Goal: Find specific page/section: Find specific page/section

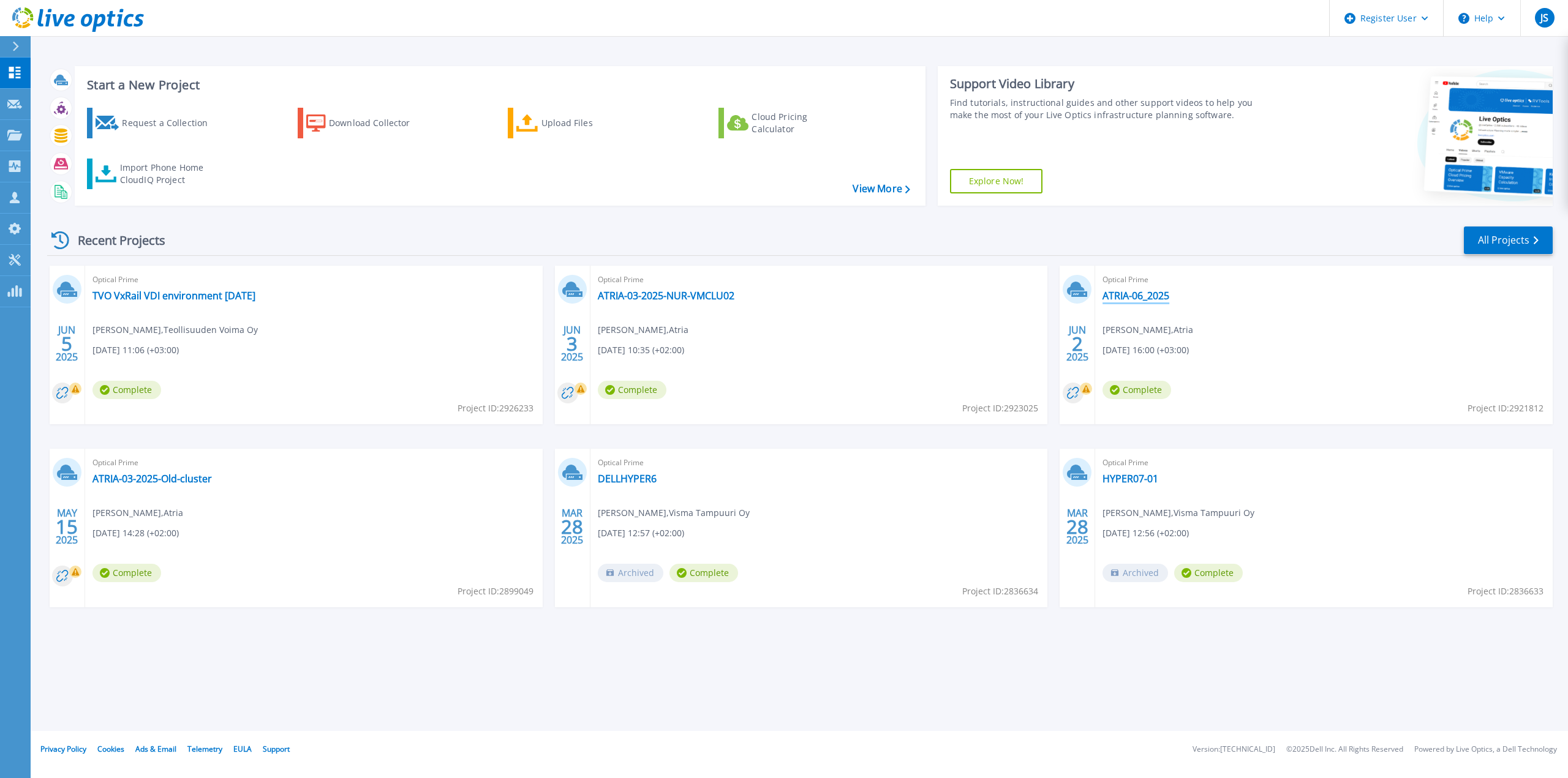
click at [1150, 298] on link "ATRIA-06_2025" at bounding box center [1136, 295] width 67 height 12
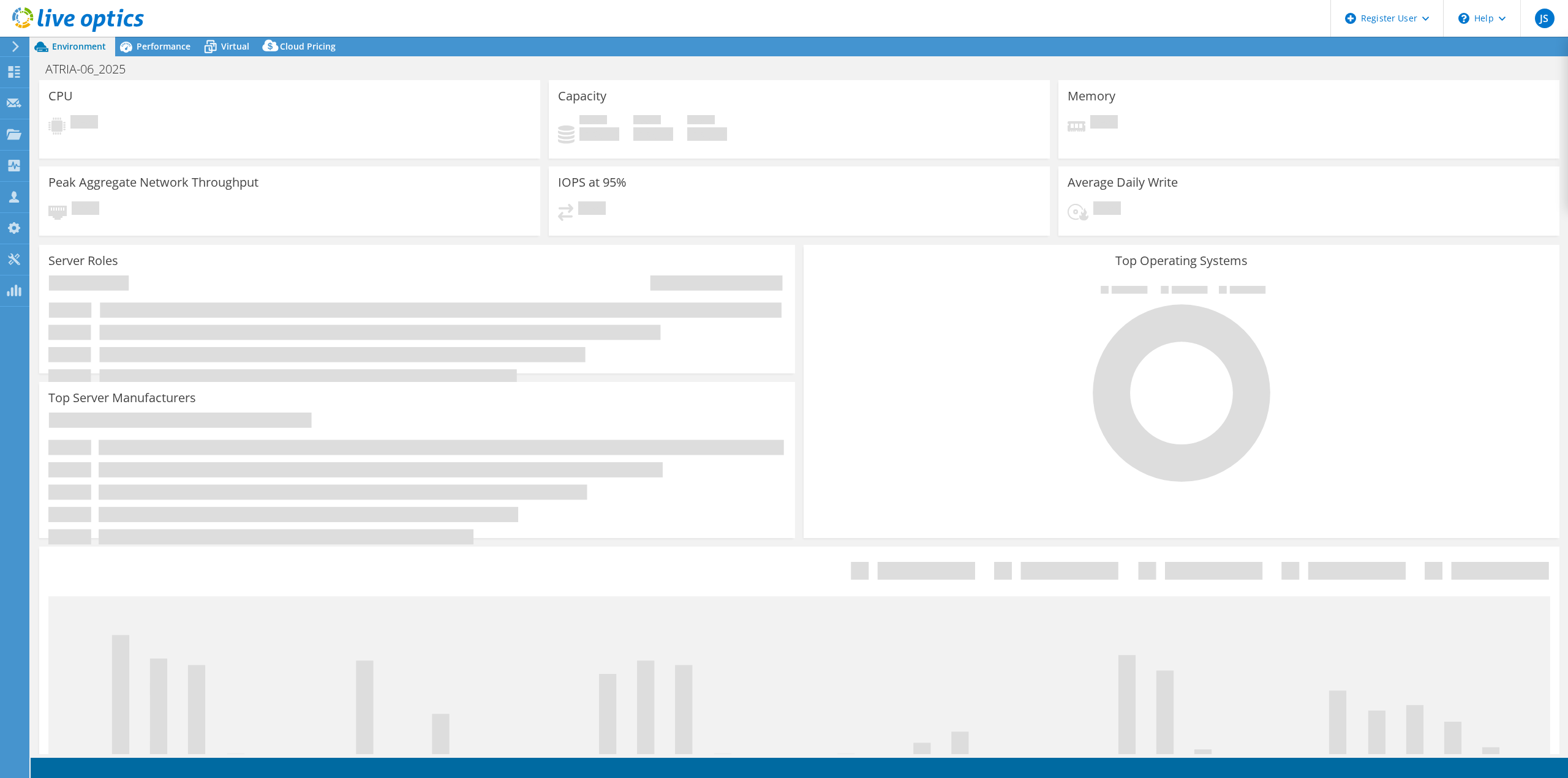
select select "USD"
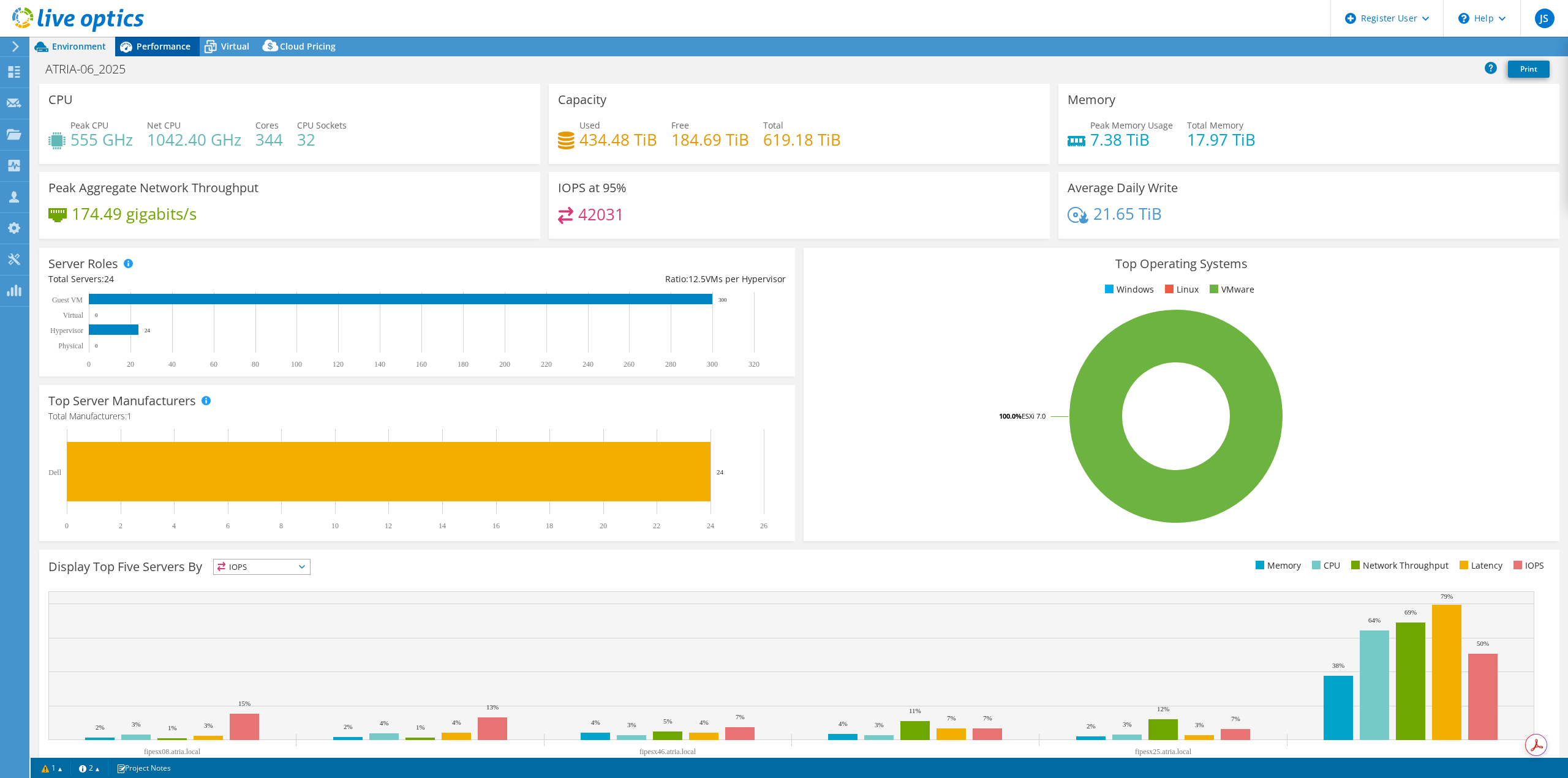
click at [149, 45] on span "Performance" at bounding box center [163, 45] width 54 height 11
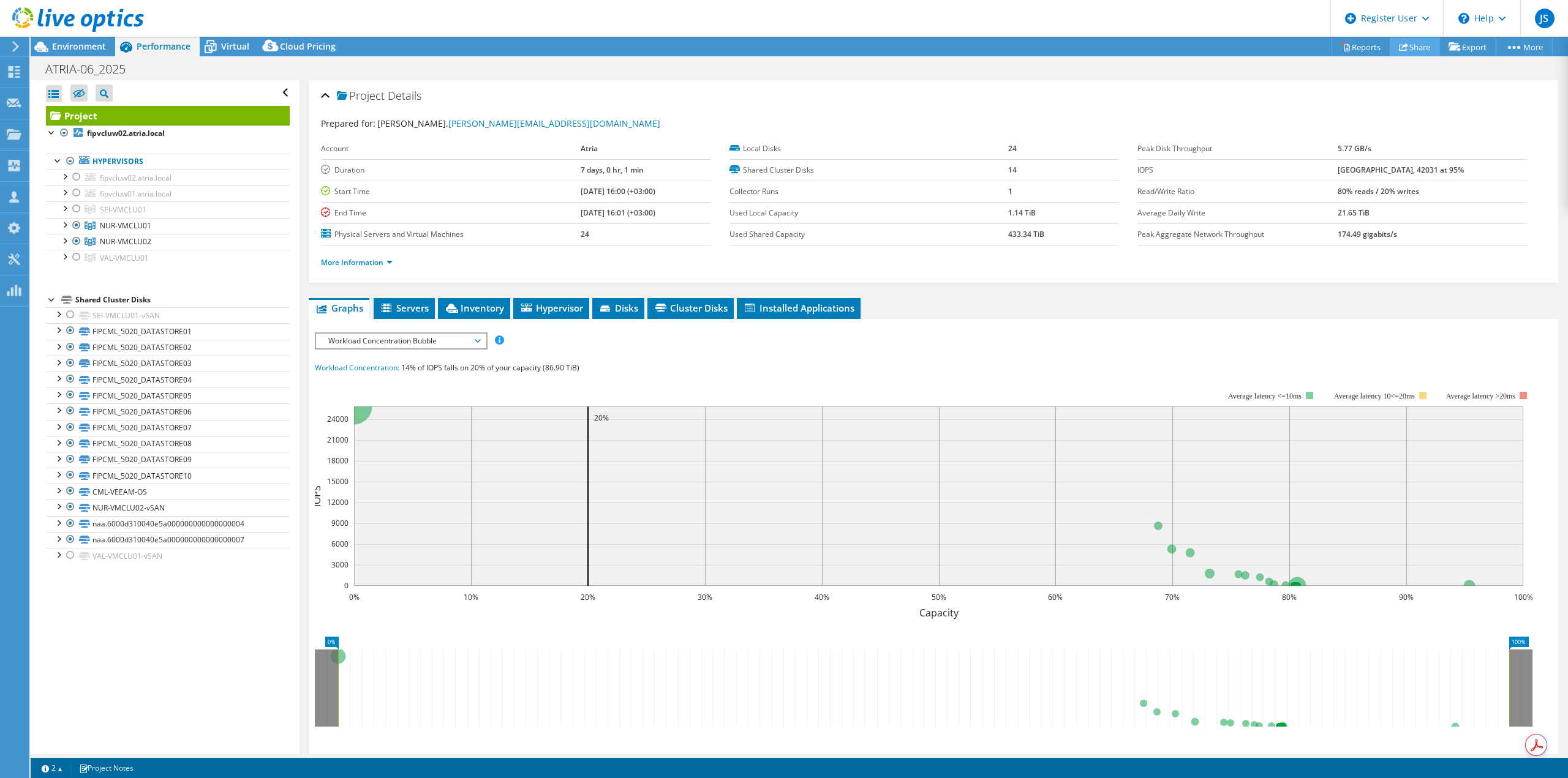
click at [1420, 46] on link "Share" at bounding box center [1415, 46] width 50 height 19
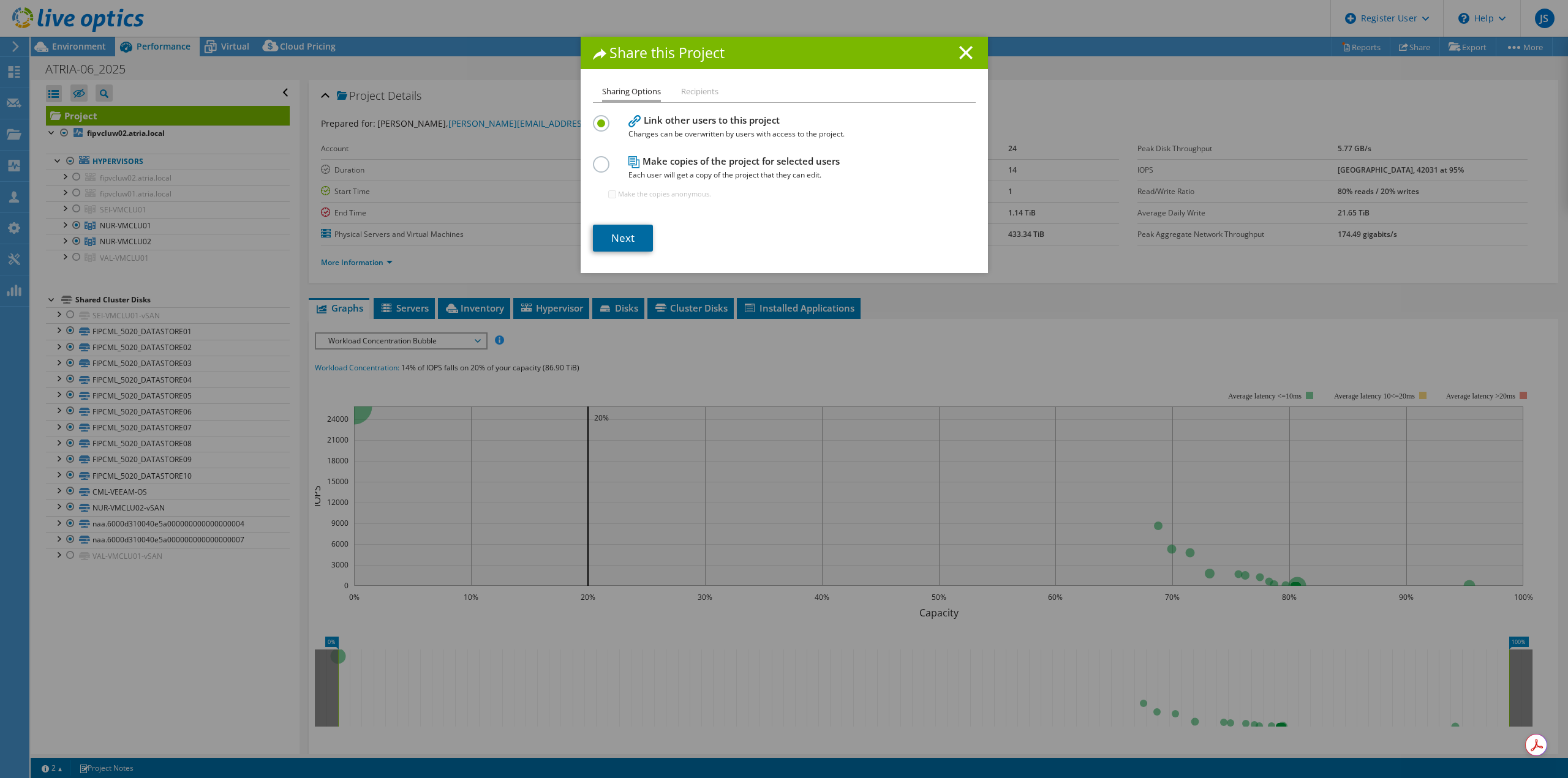
click at [624, 234] on link "Next" at bounding box center [622, 239] width 60 height 27
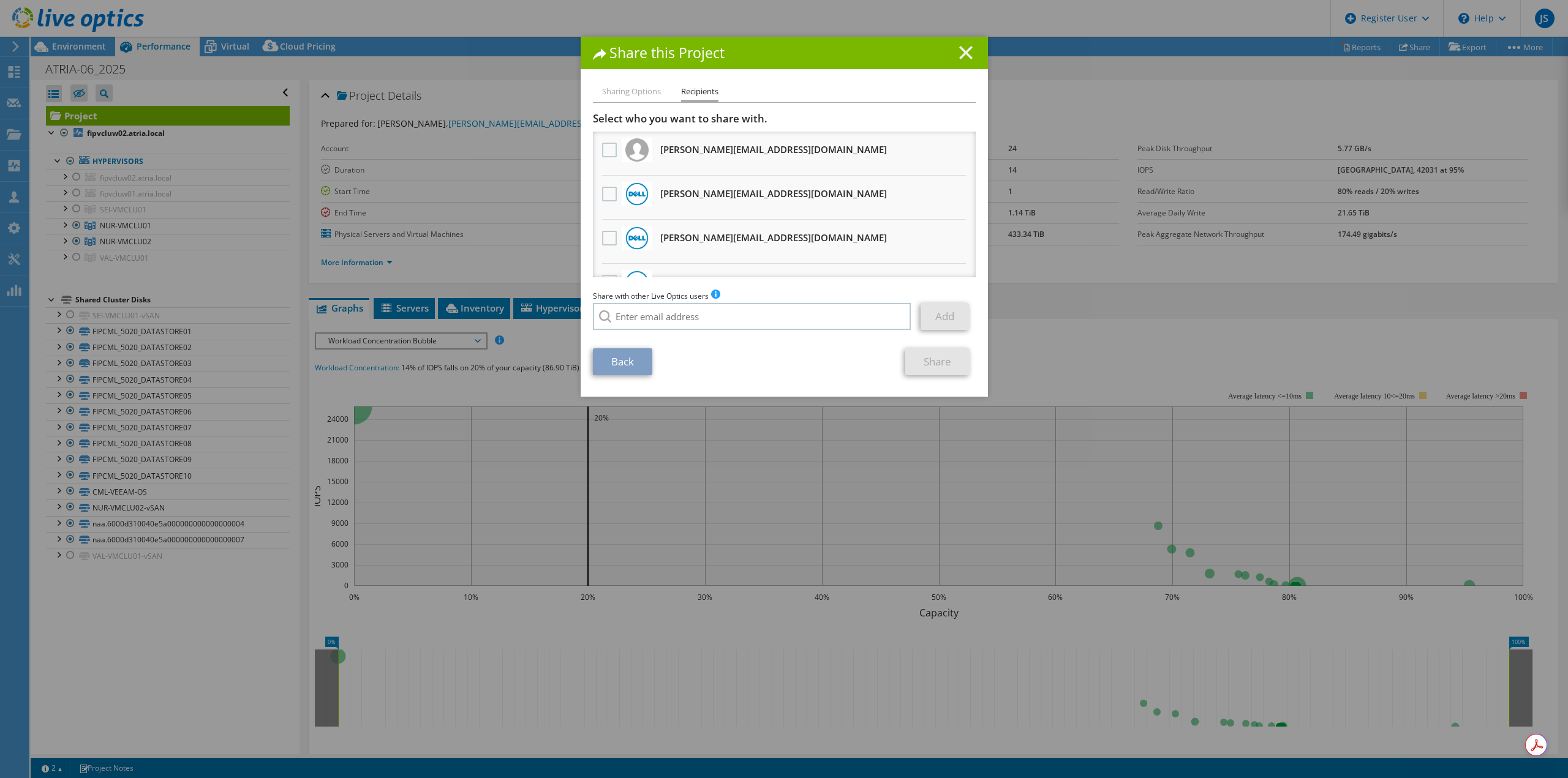
click at [962, 52] on line at bounding box center [966, 52] width 12 height 12
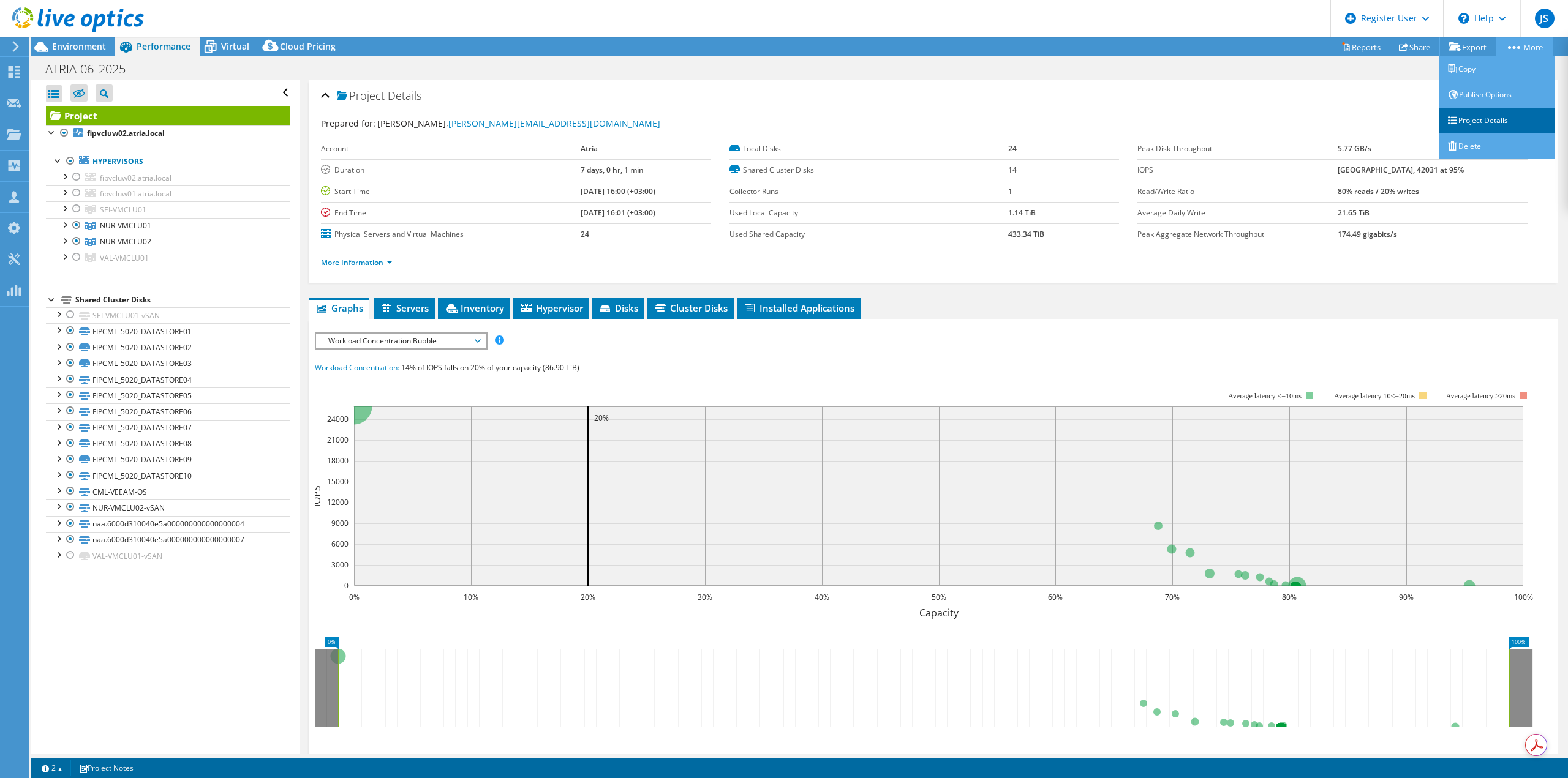
click at [1485, 123] on link "Project Details" at bounding box center [1498, 120] width 117 height 26
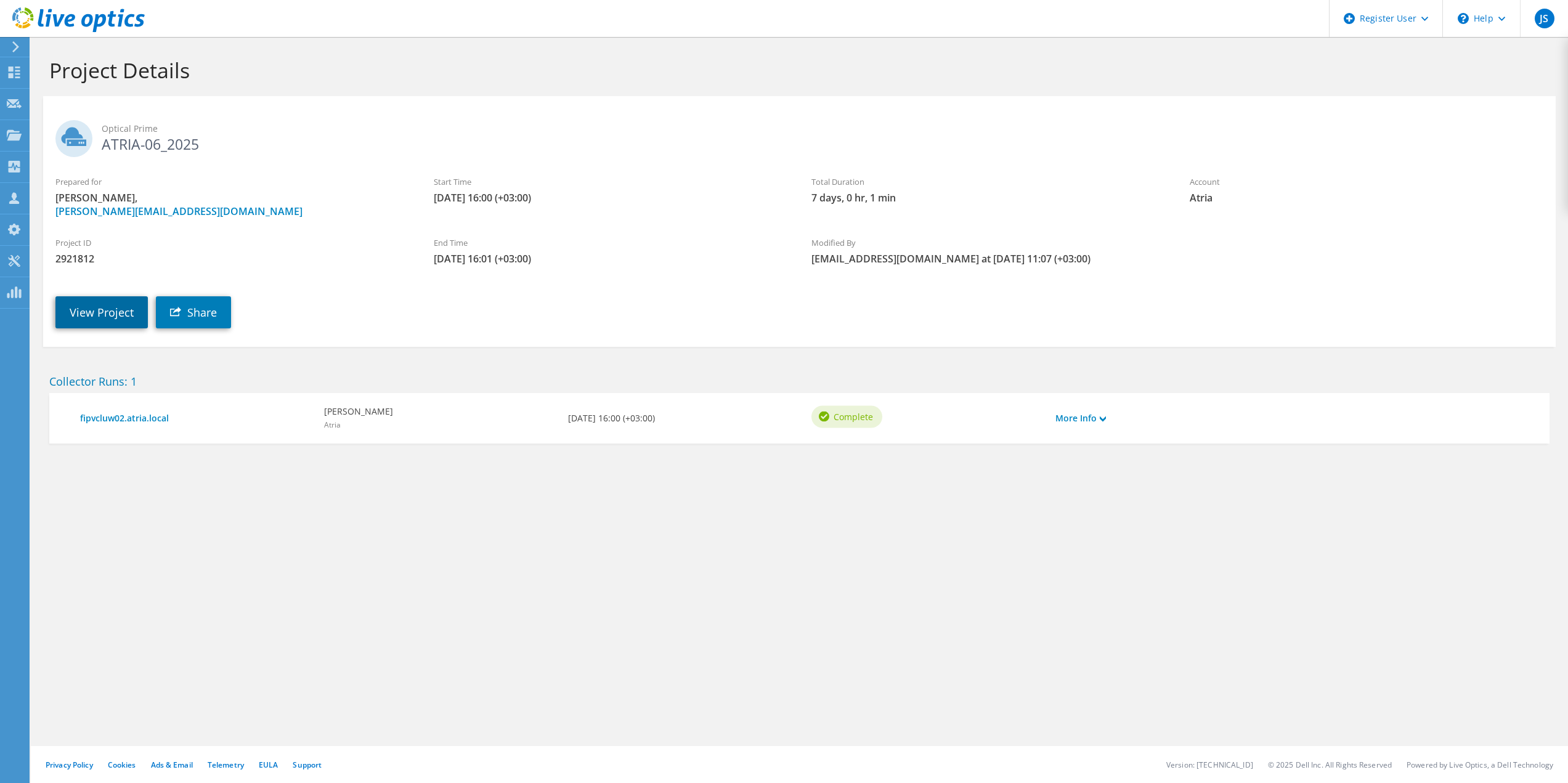
click at [98, 307] on link "View Project" at bounding box center [101, 313] width 92 height 32
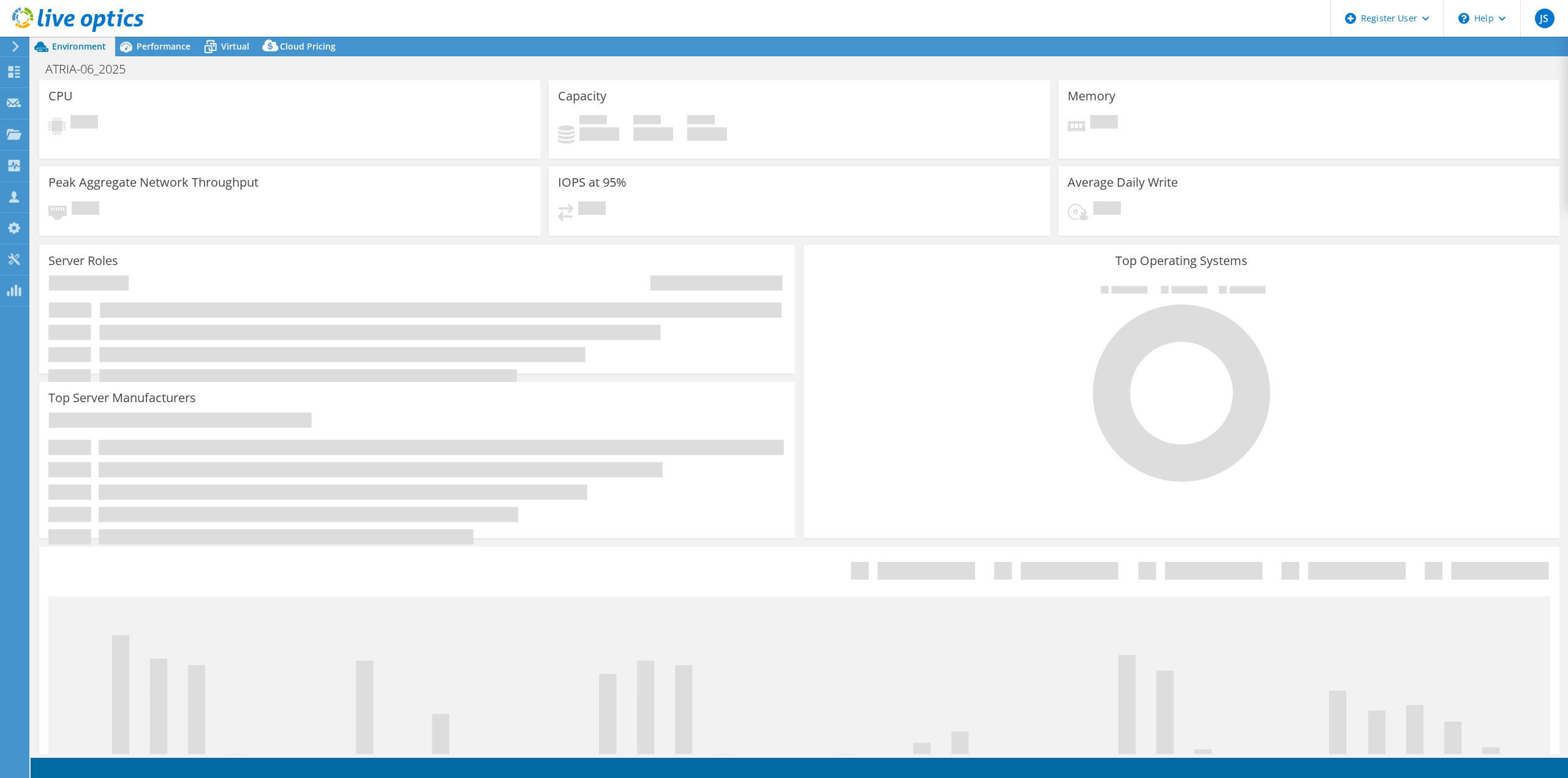
select select "USD"
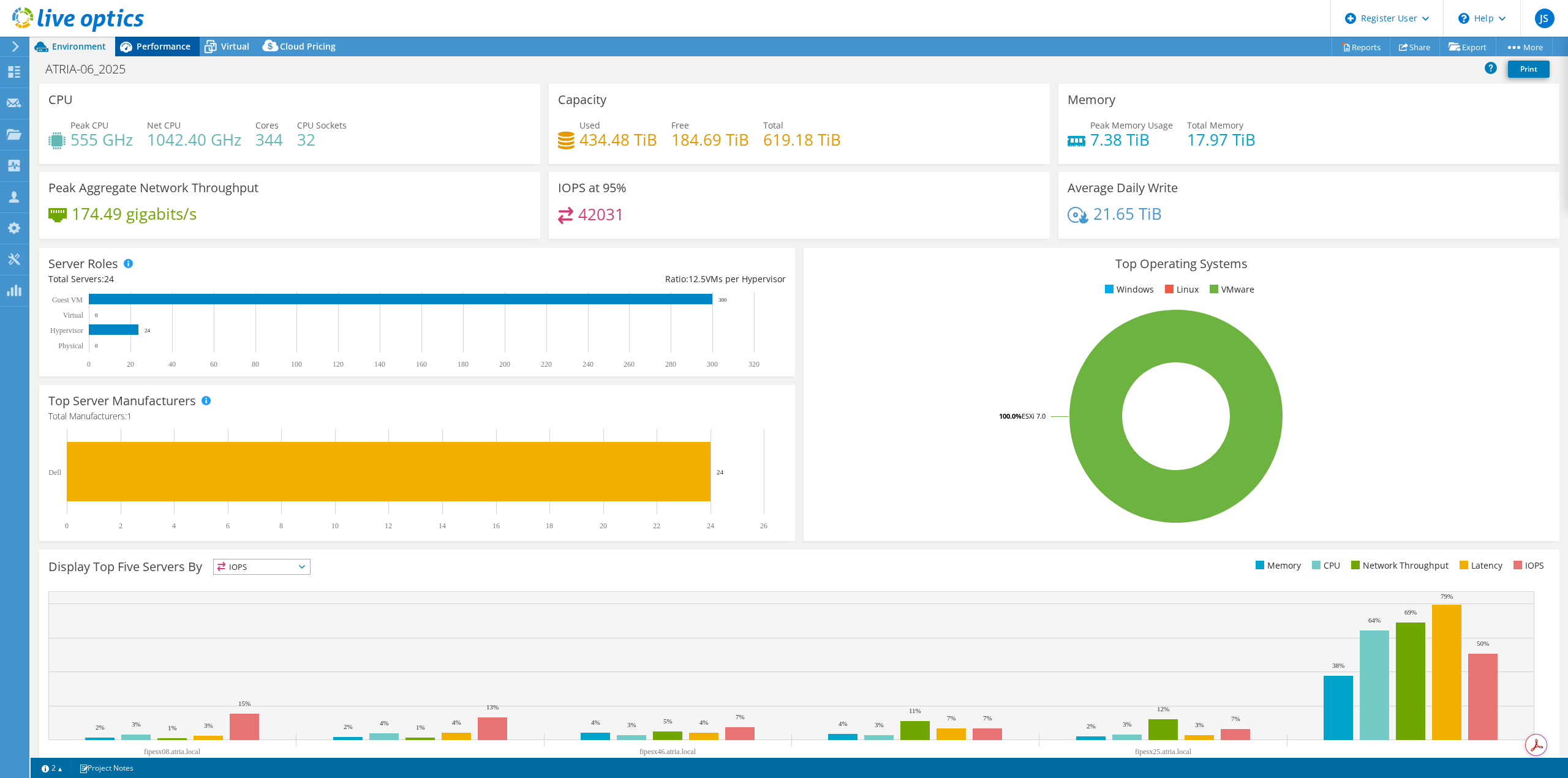
click at [167, 43] on span "Performance" at bounding box center [163, 45] width 54 height 11
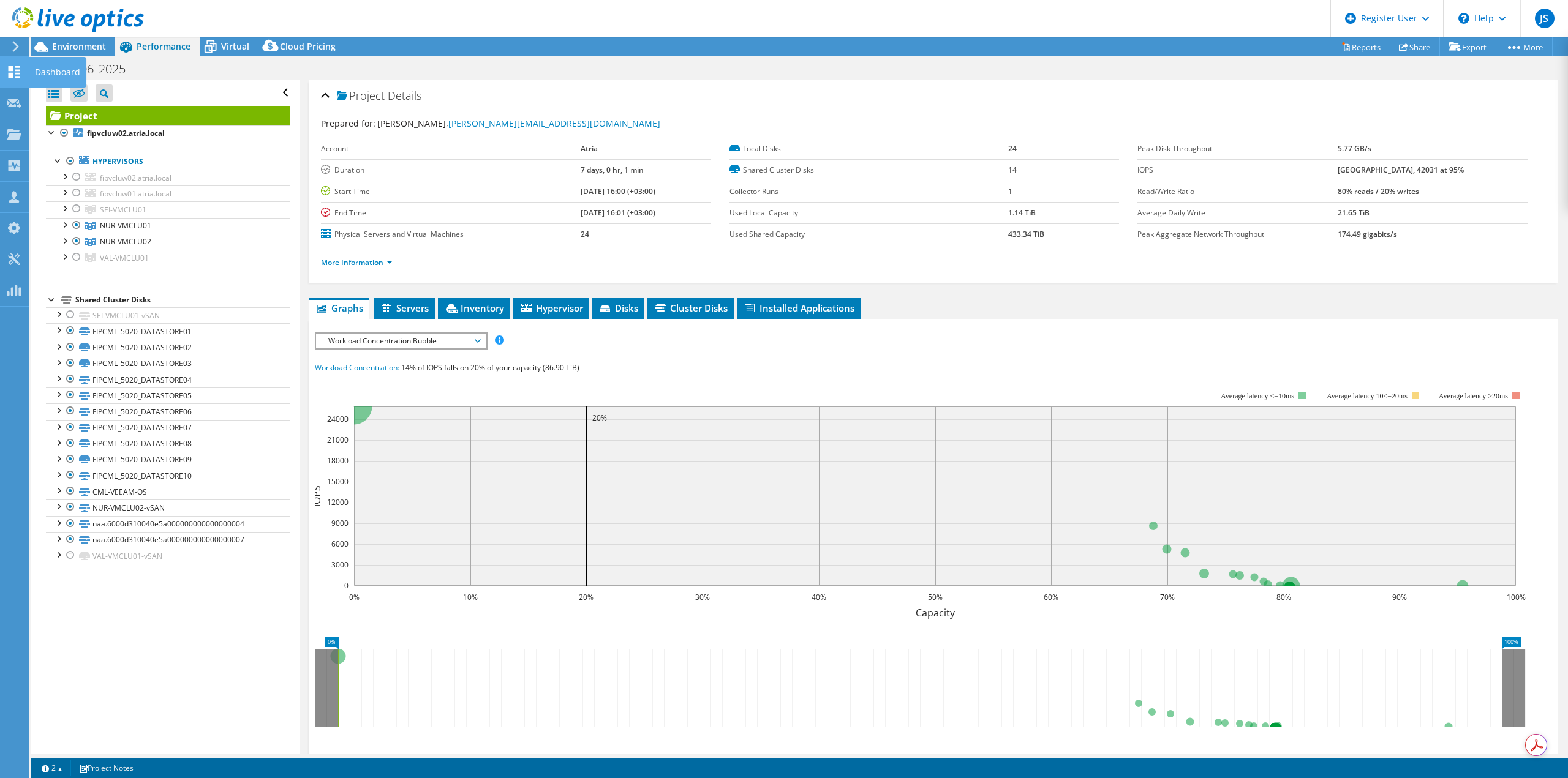
click at [46, 67] on div "Dashboard" at bounding box center [58, 72] width 58 height 30
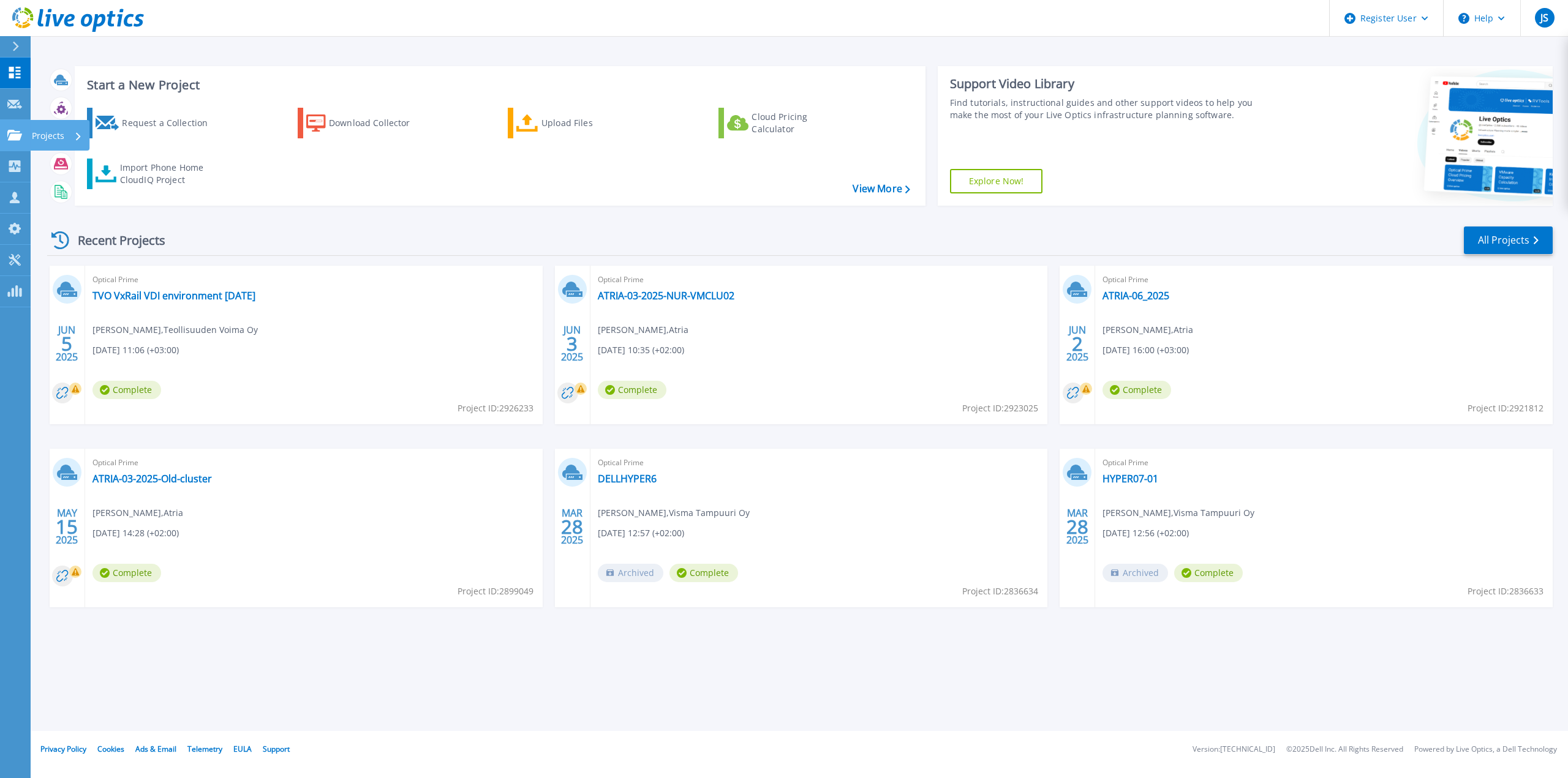
click at [43, 133] on p "Projects" at bounding box center [48, 136] width 33 height 32
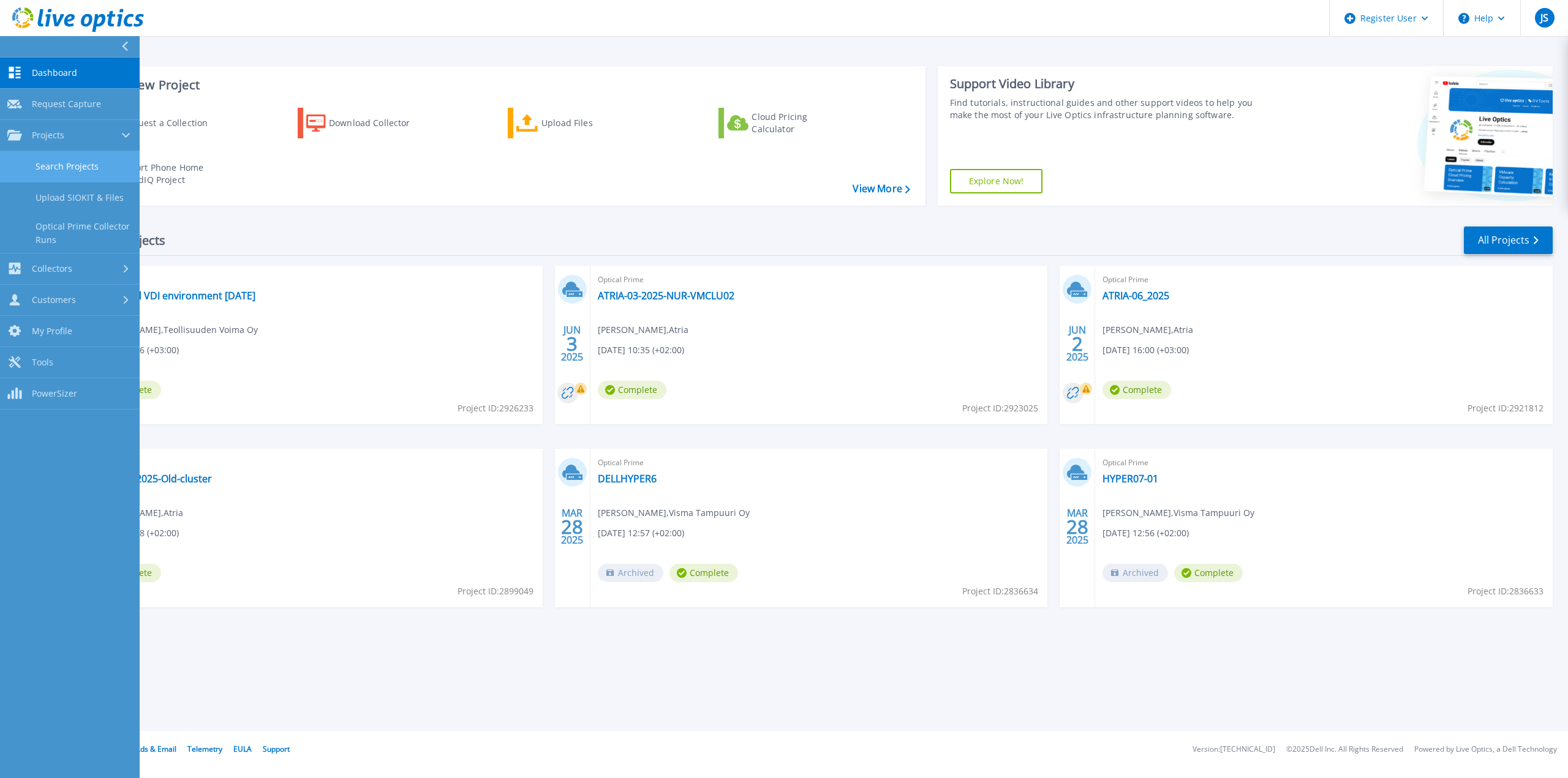
click at [67, 162] on link "Search Projects" at bounding box center [70, 167] width 139 height 31
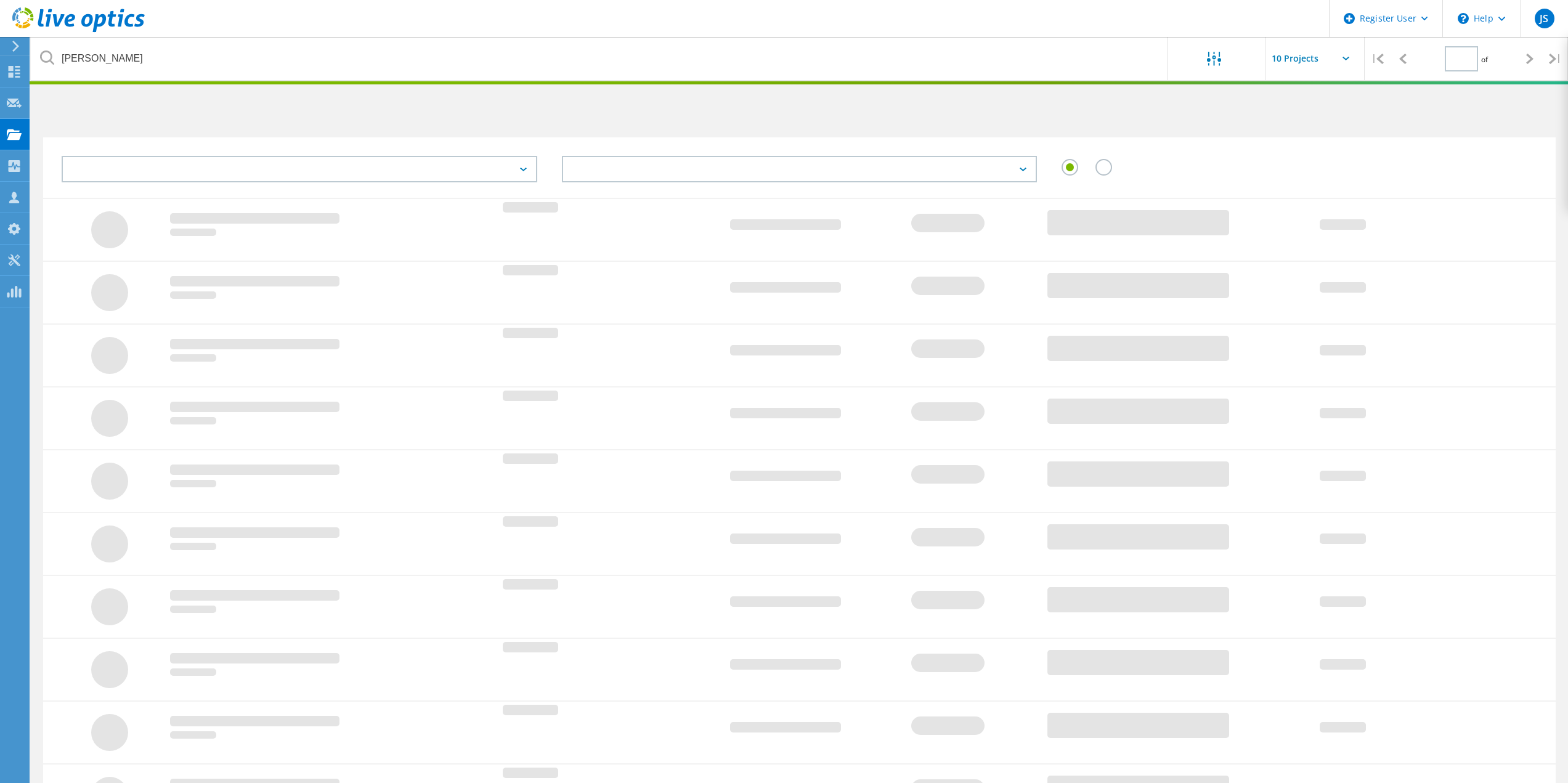
type input "1"
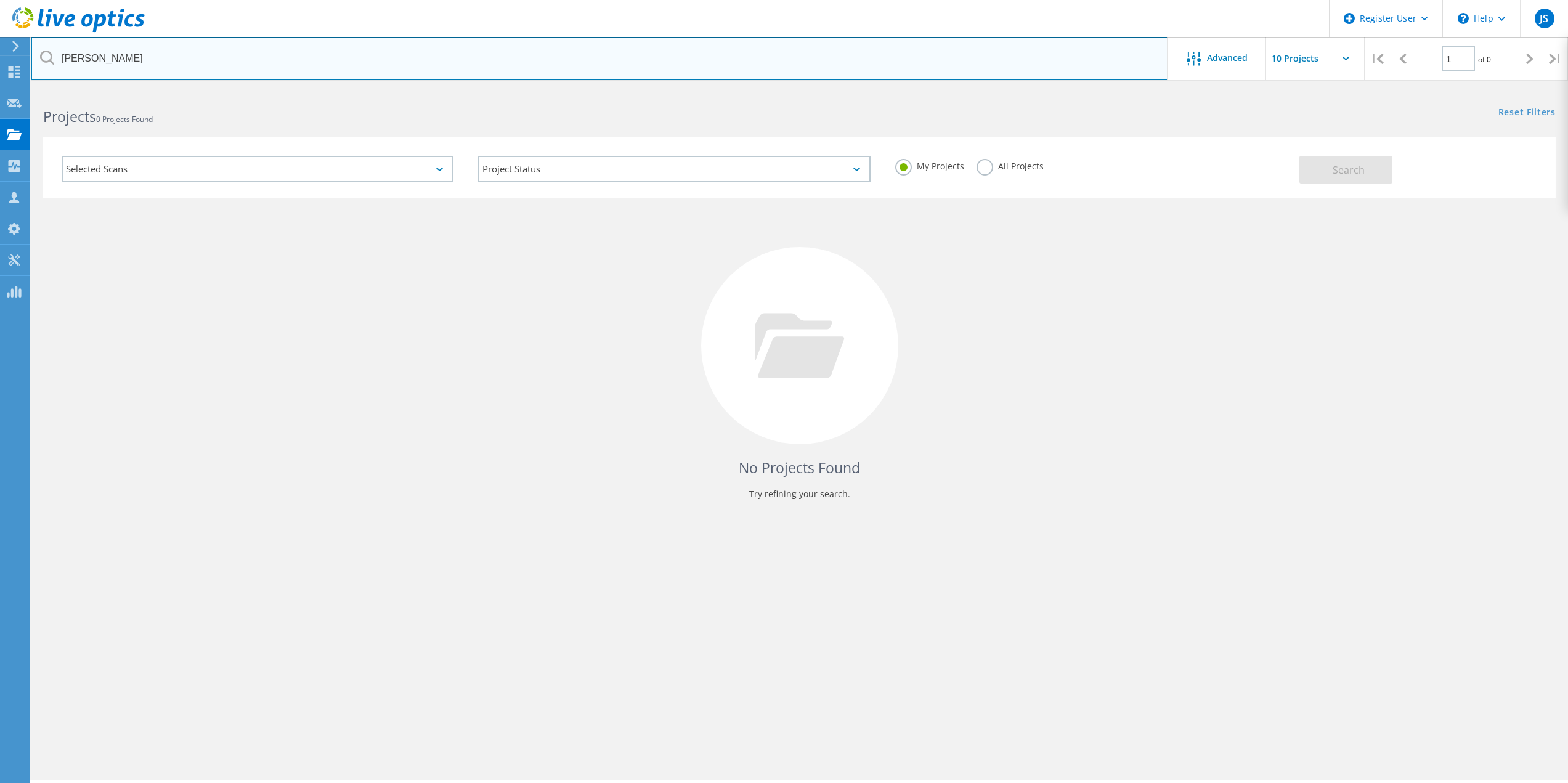
click at [72, 61] on input "broman" at bounding box center [599, 58] width 1137 height 43
type input "atria"
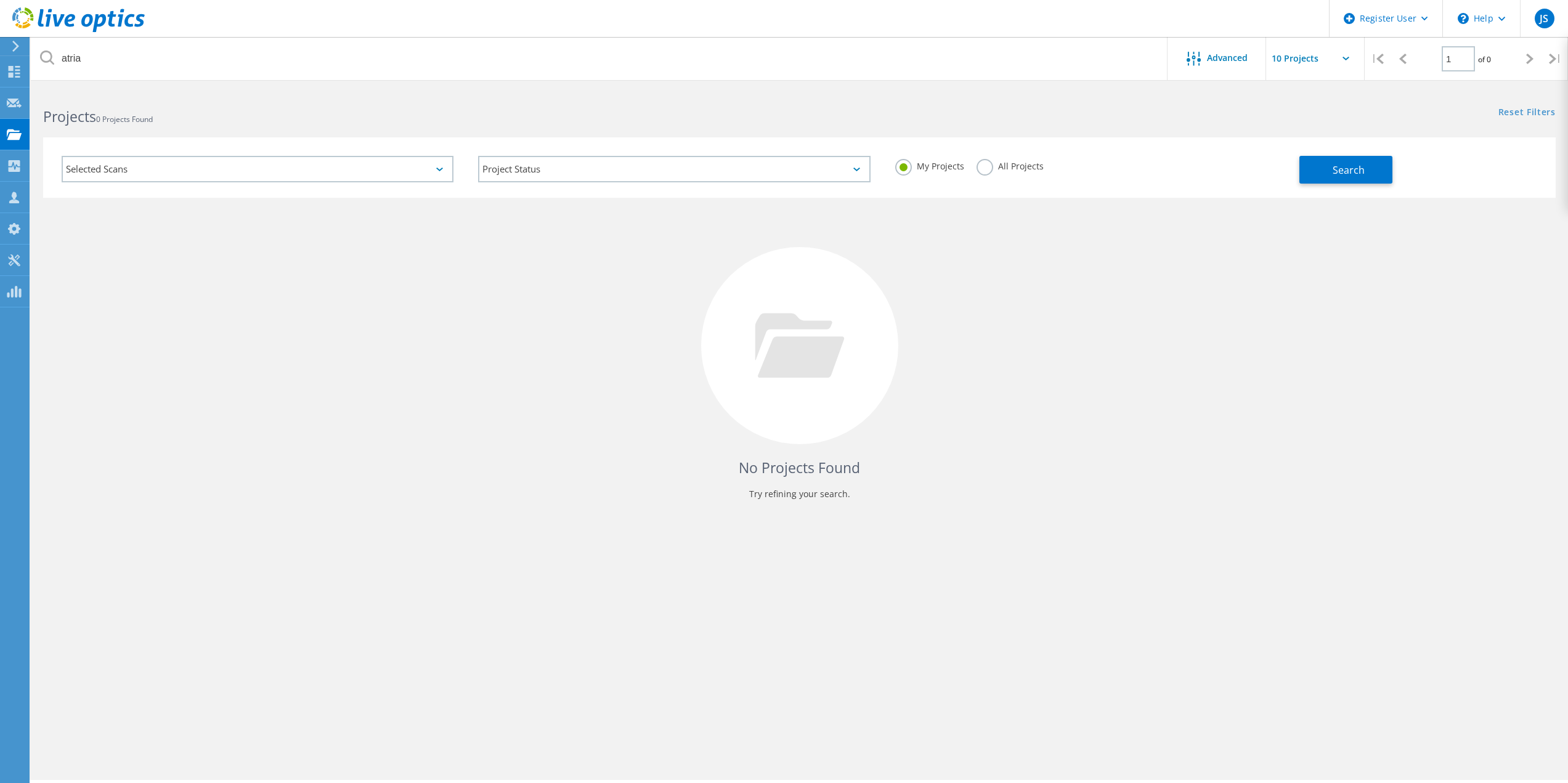
click at [983, 163] on label "All Projects" at bounding box center [1010, 165] width 67 height 11
click at [0, 0] on input "All Projects" at bounding box center [0, 0] width 0 height 0
click at [1336, 170] on span "Search" at bounding box center [1348, 170] width 32 height 14
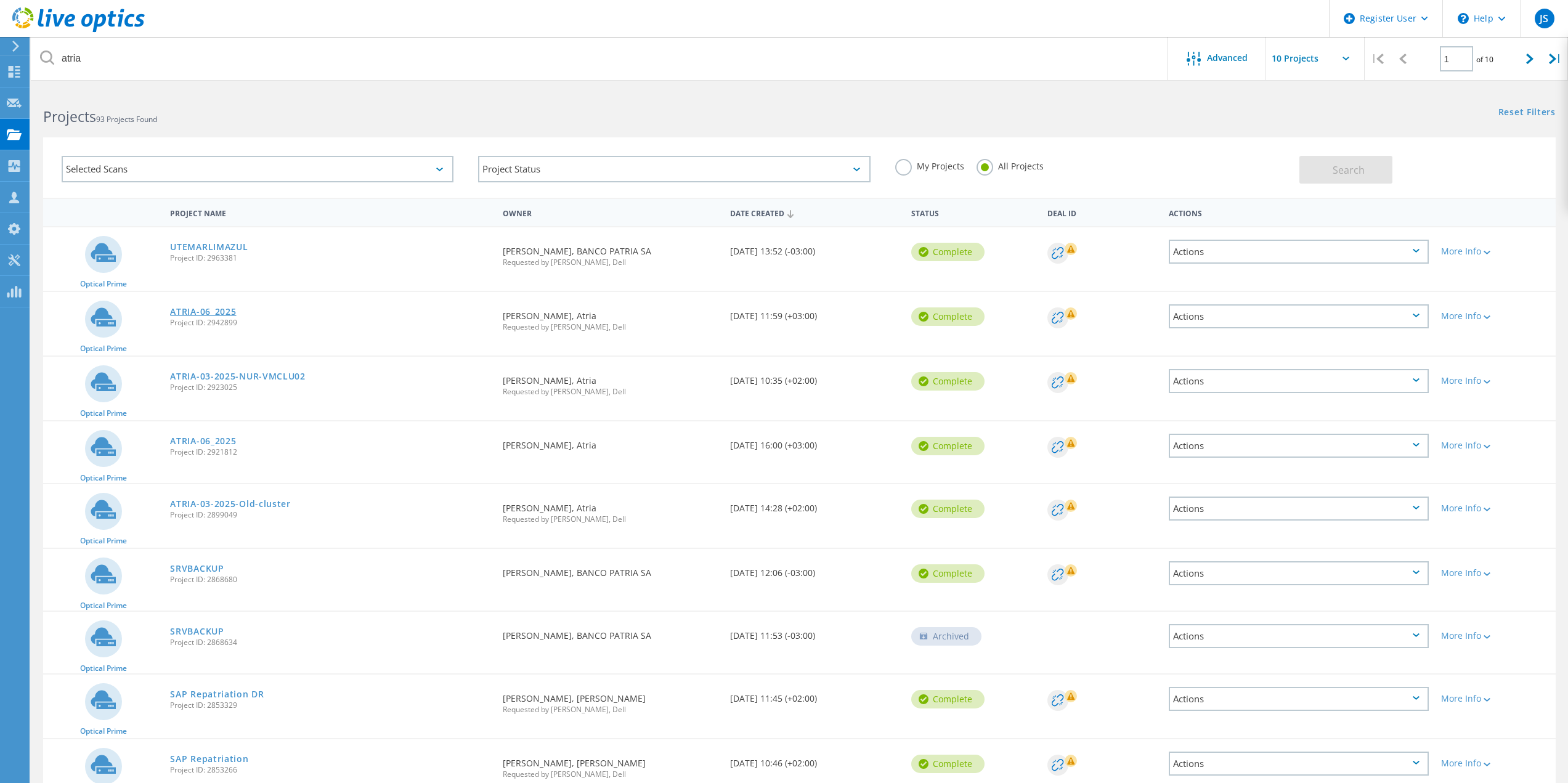
click at [211, 310] on link "ATRIA-06_2025" at bounding box center [203, 311] width 66 height 8
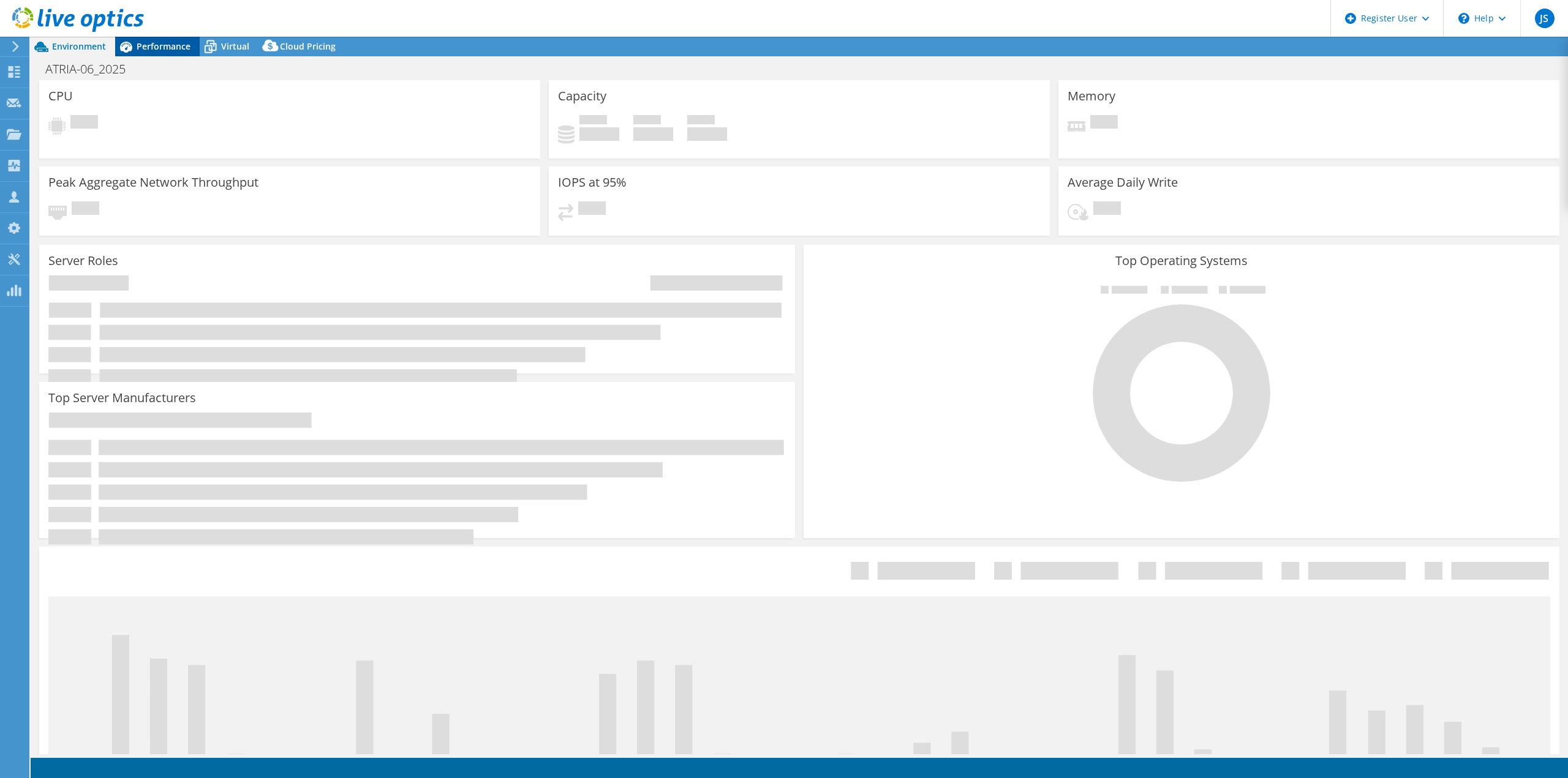
select select "USD"
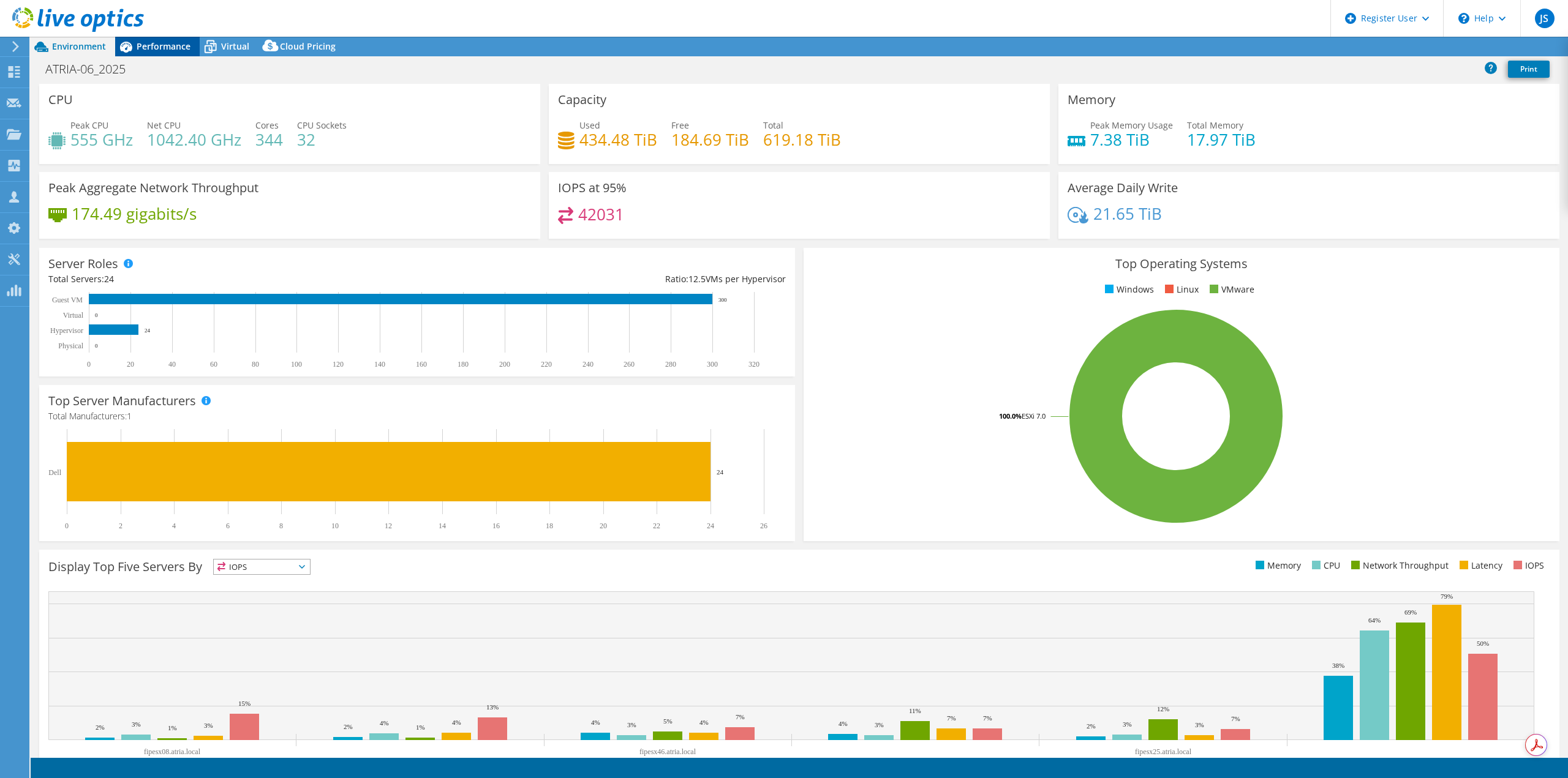
click at [152, 48] on span "Performance" at bounding box center [163, 45] width 54 height 11
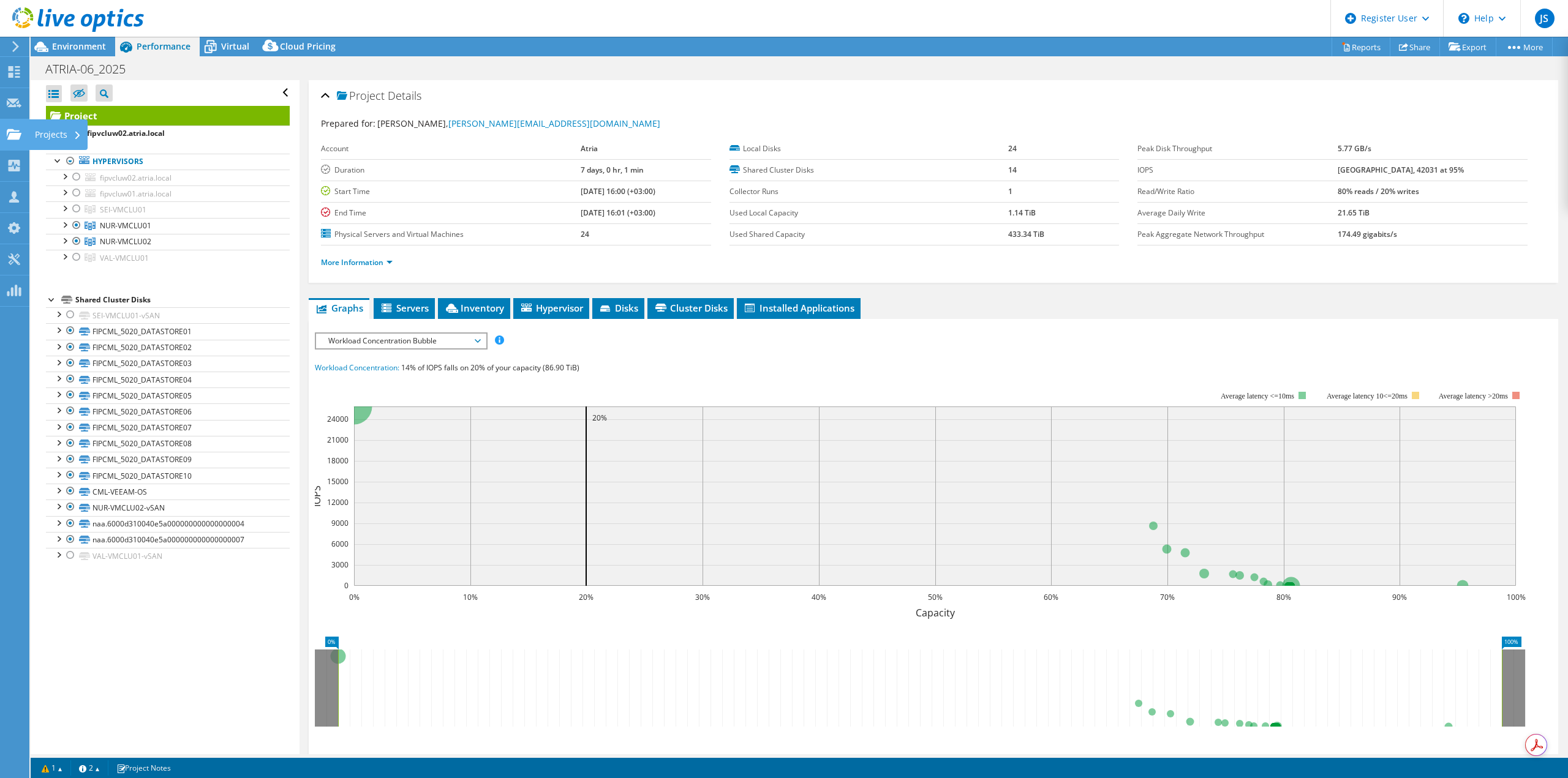
click at [45, 132] on div "Projects" at bounding box center [58, 135] width 59 height 30
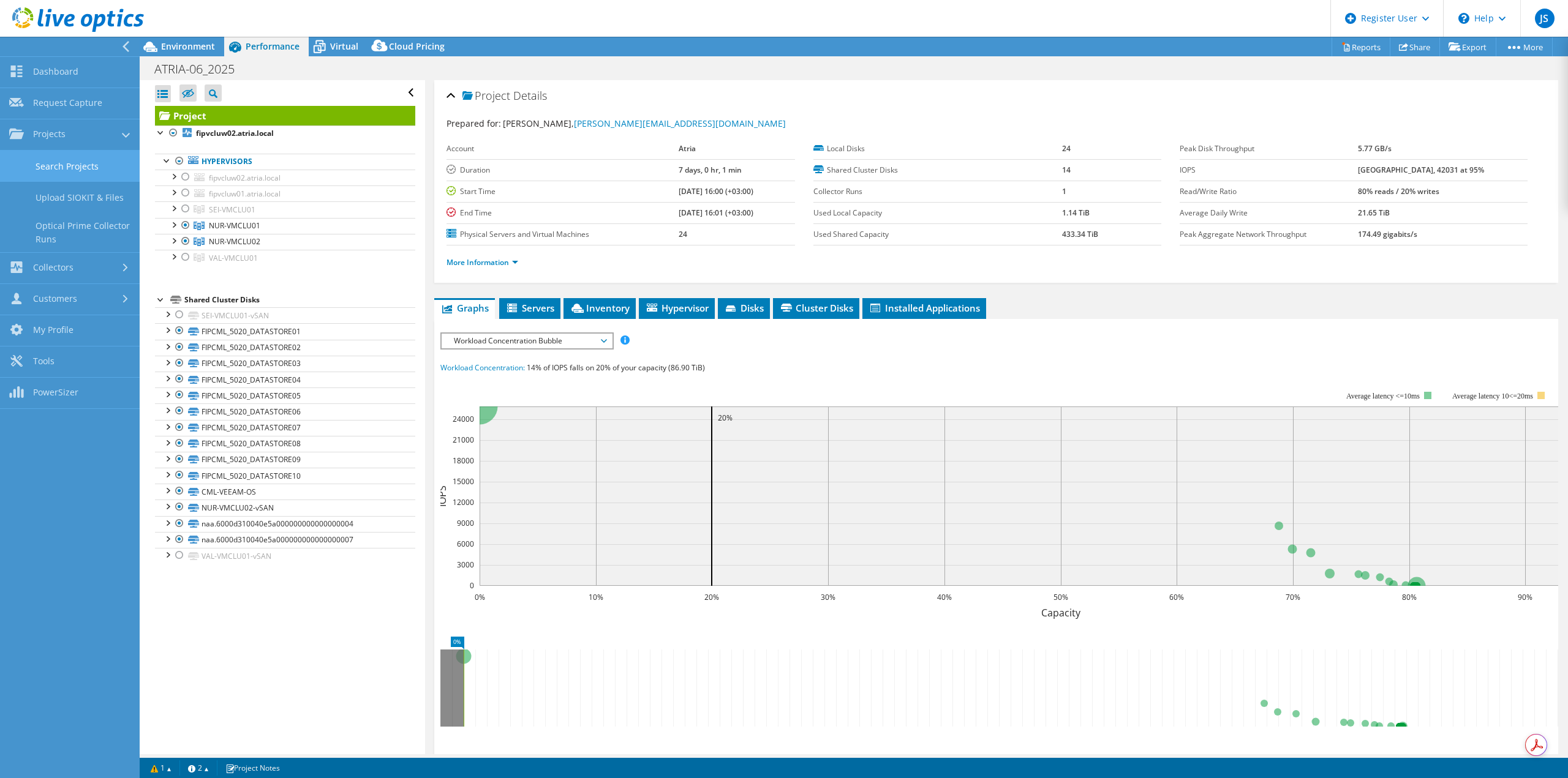
click at [49, 166] on link "Search Projects" at bounding box center [70, 166] width 139 height 31
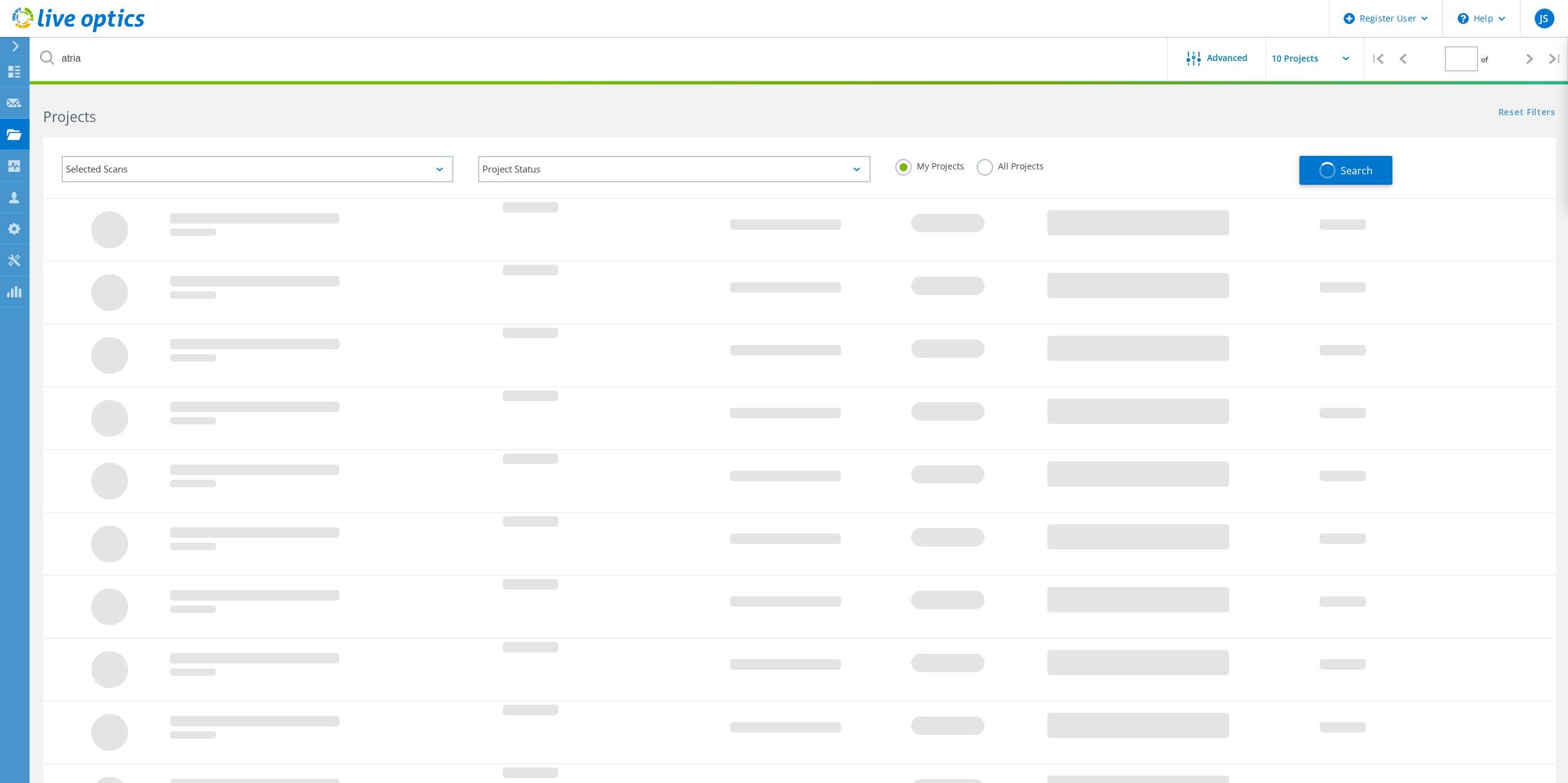
type input "1"
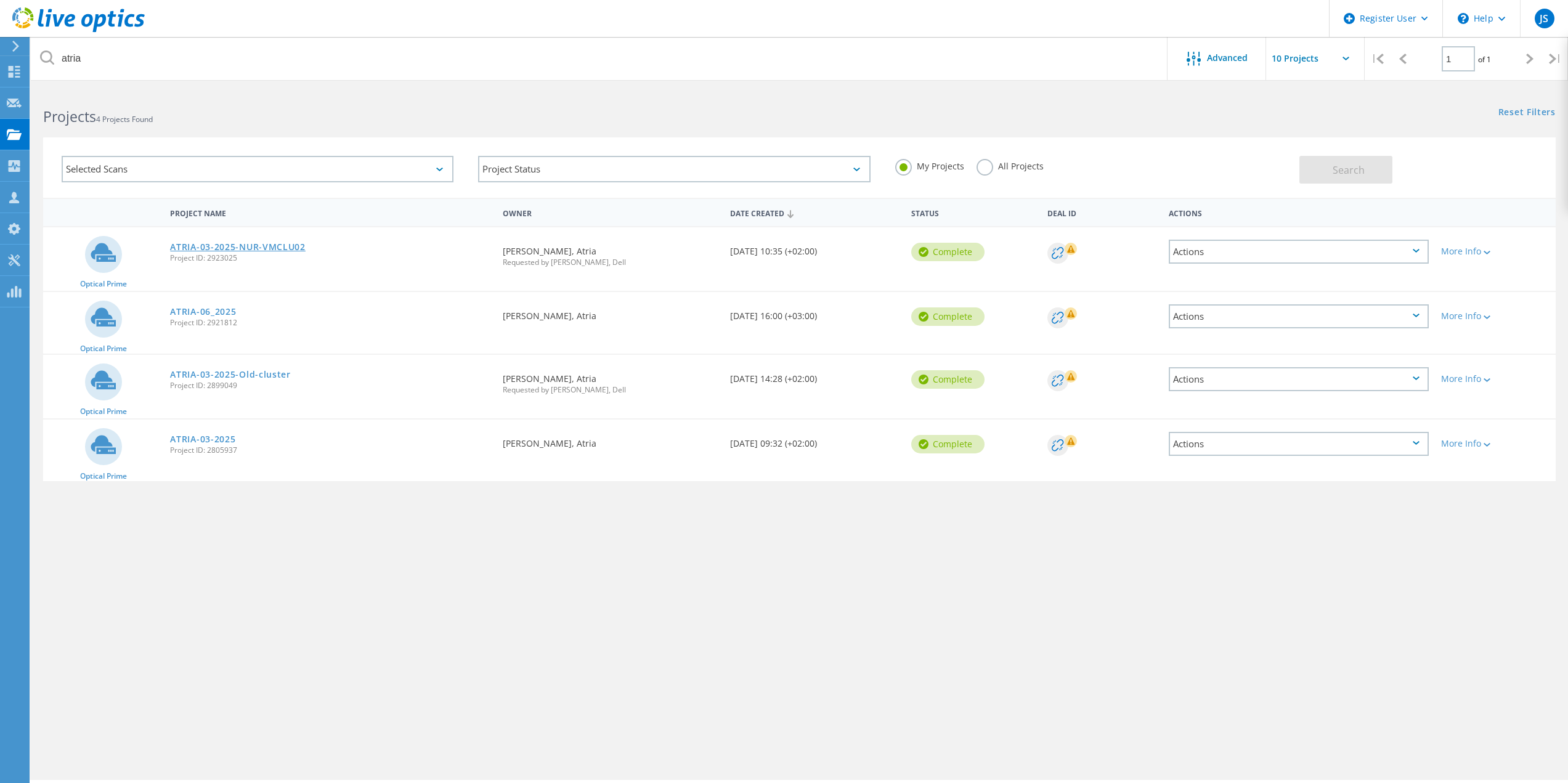
click at [262, 249] on link "ATRIA-03-2025-NUR-VMCLU02" at bounding box center [238, 246] width 136 height 8
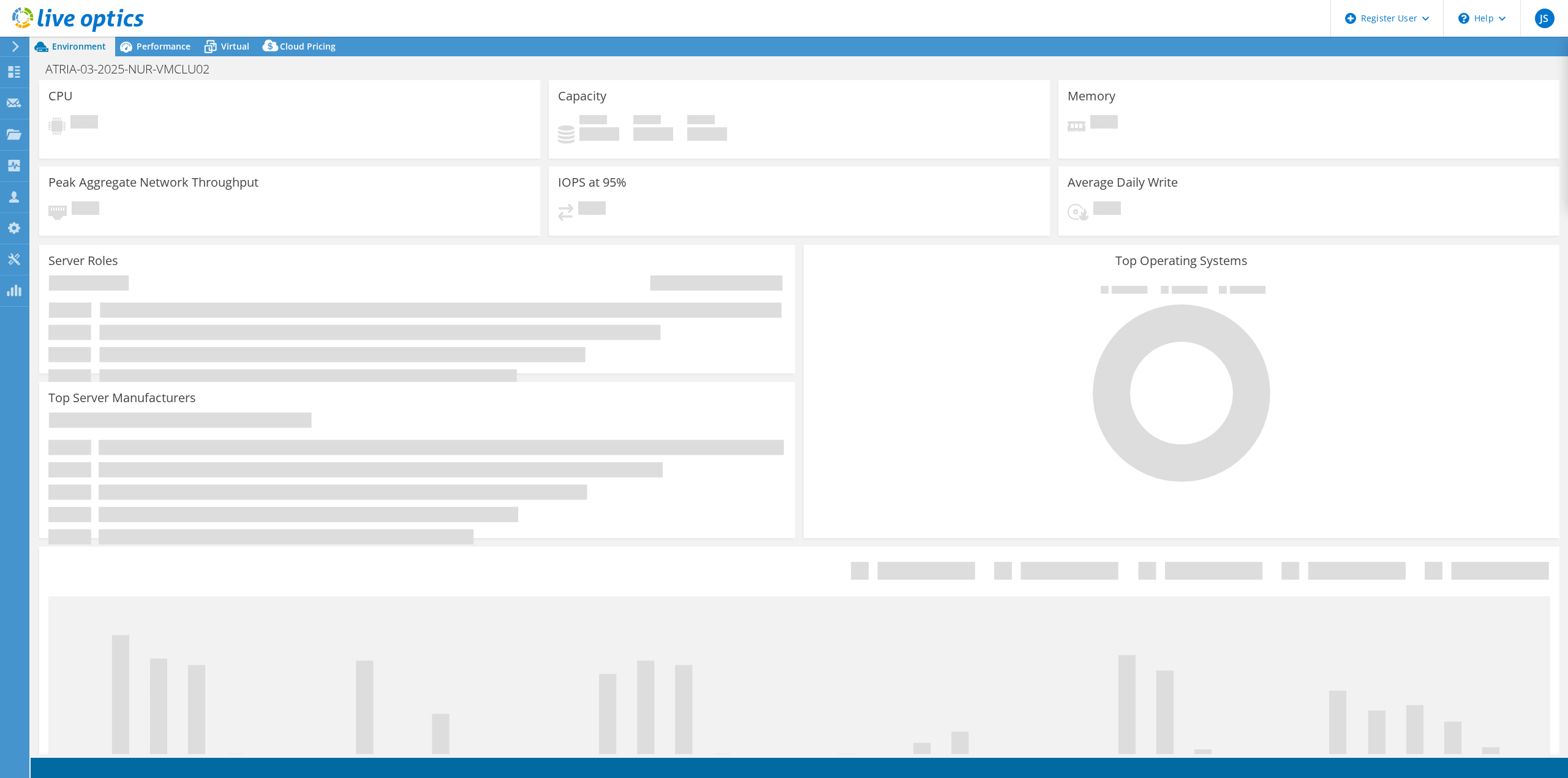
select select "USD"
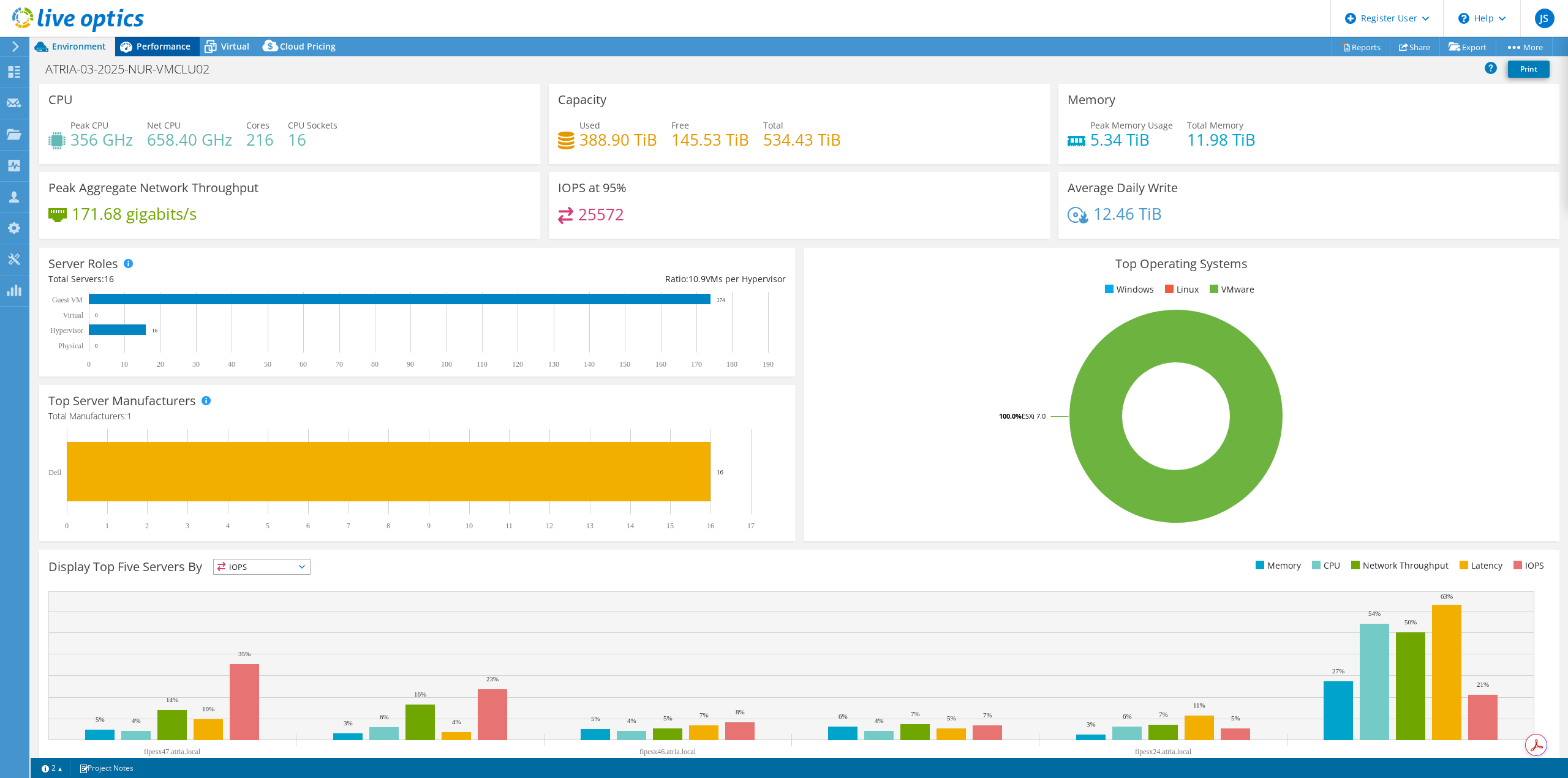
click at [172, 46] on span "Performance" at bounding box center [163, 45] width 54 height 11
